Goal: Transaction & Acquisition: Purchase product/service

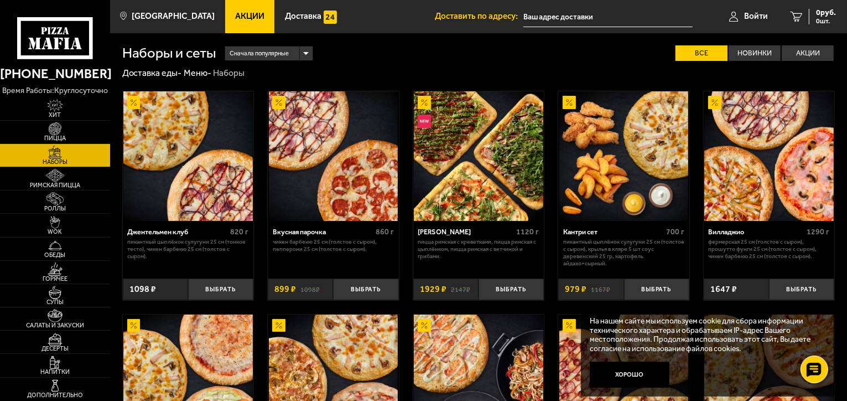
click at [500, 173] on img at bounding box center [478, 155] width 129 height 129
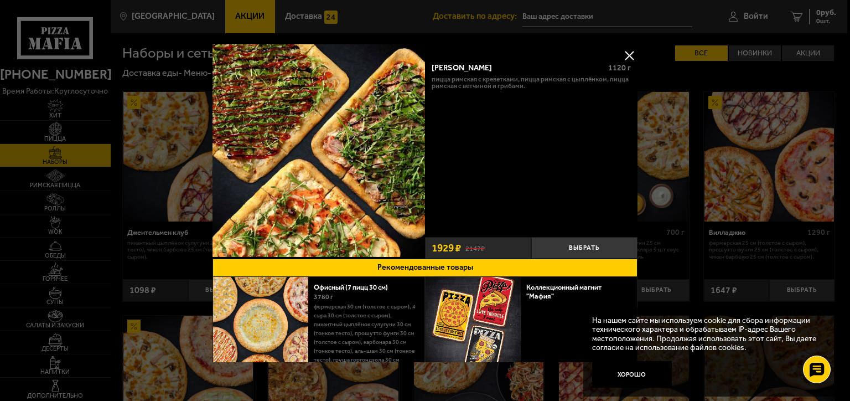
click at [261, 129] on img at bounding box center [318, 150] width 212 height 212
click at [378, 144] on img at bounding box center [318, 150] width 212 height 212
click at [590, 243] on button "Выбрать" at bounding box center [584, 248] width 106 height 22
click at [401, 158] on img at bounding box center [318, 150] width 212 height 212
click at [627, 53] on button at bounding box center [629, 55] width 17 height 17
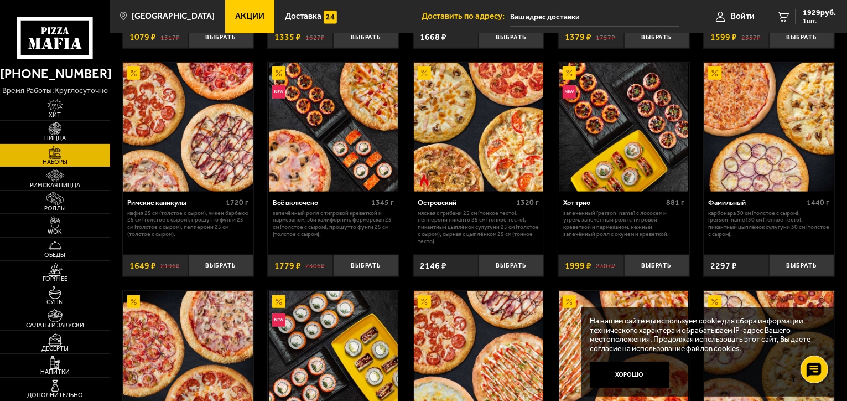
scroll to position [830, 0]
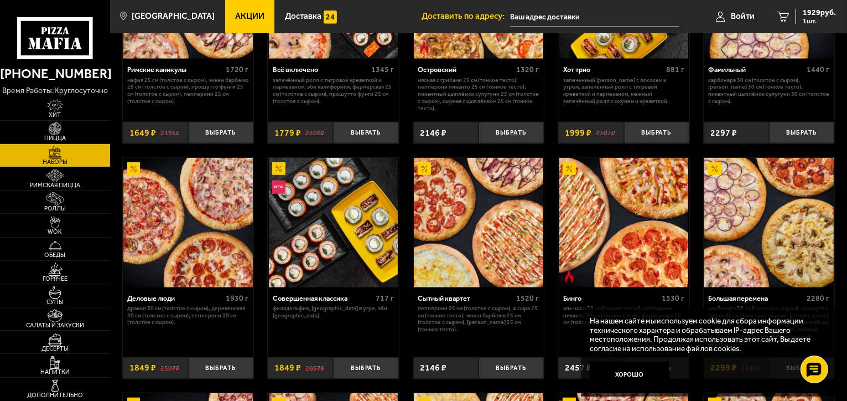
click at [780, 341] on p "На нашем сайте мы используем cookie для сбора информации технического характера…" at bounding box center [705, 334] width 230 height 37
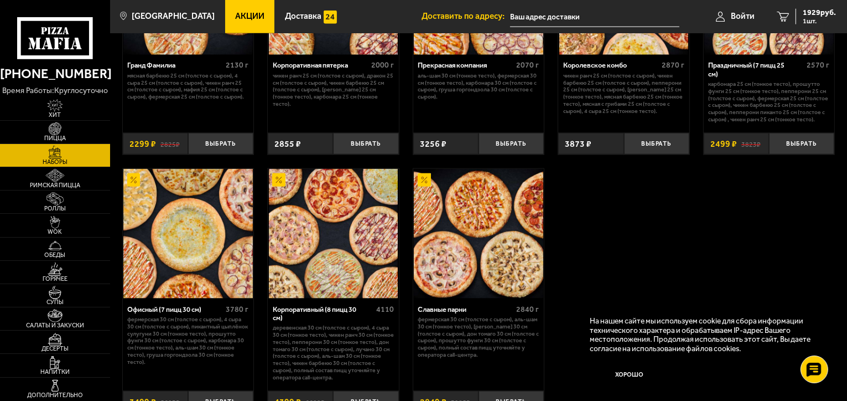
scroll to position [1414, 0]
